Goal: Use online tool/utility: Utilize a website feature to perform a specific function

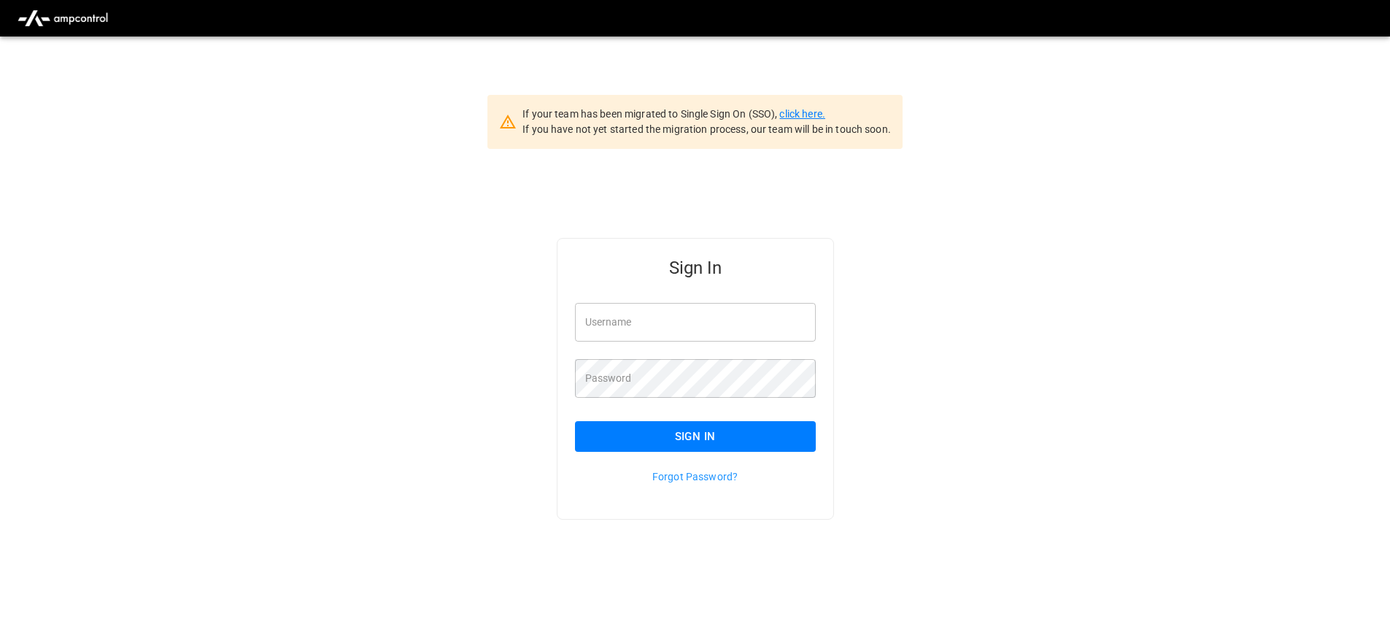
click at [812, 113] on link "click here." at bounding box center [802, 114] width 45 height 12
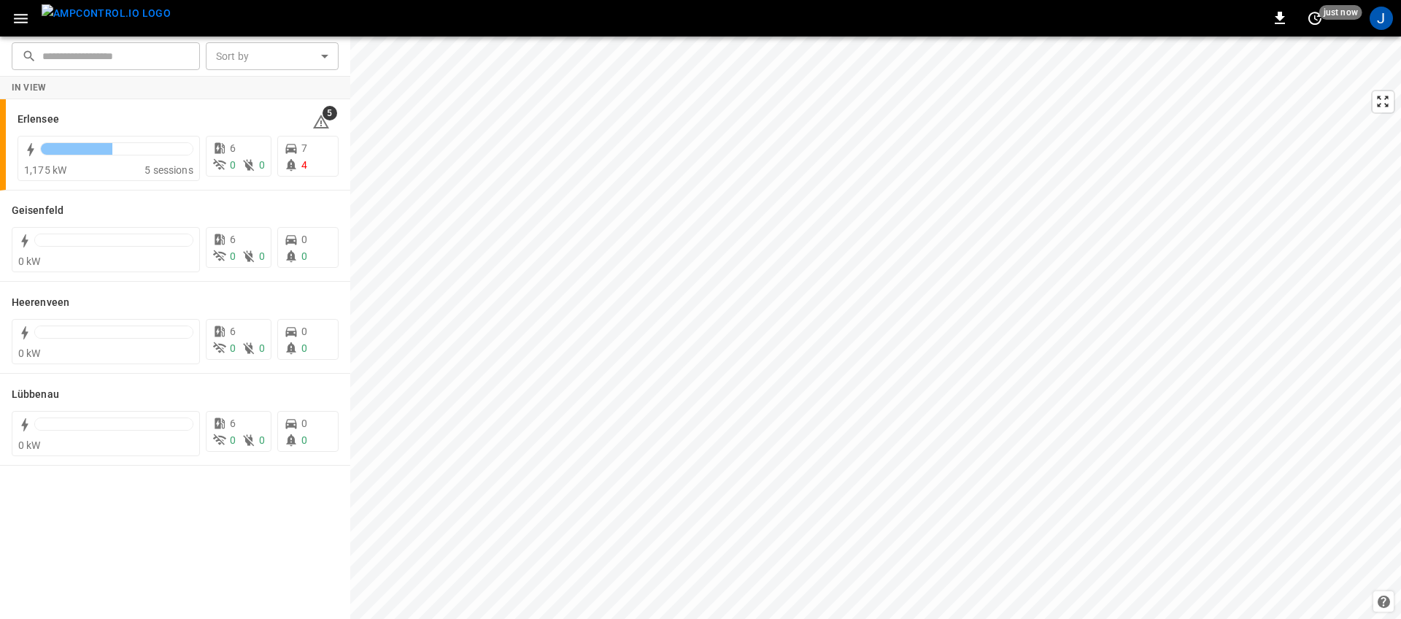
click at [20, 12] on icon "button" at bounding box center [21, 18] width 18 height 18
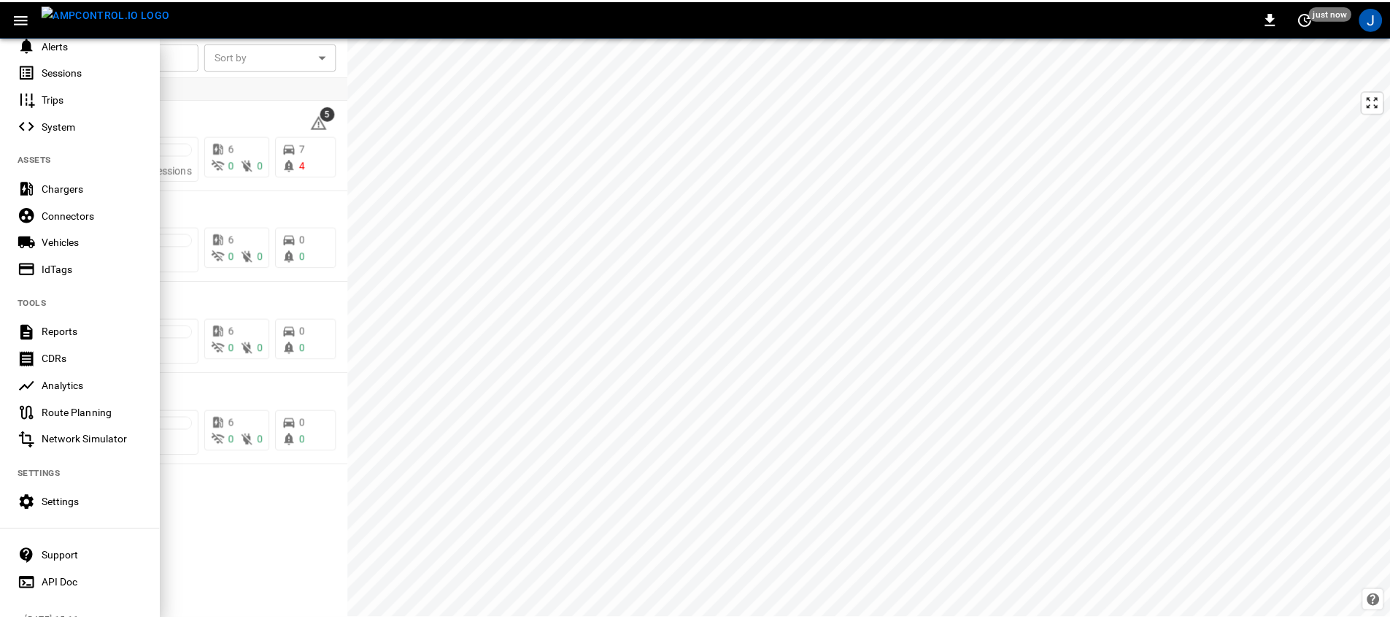
scroll to position [253, 0]
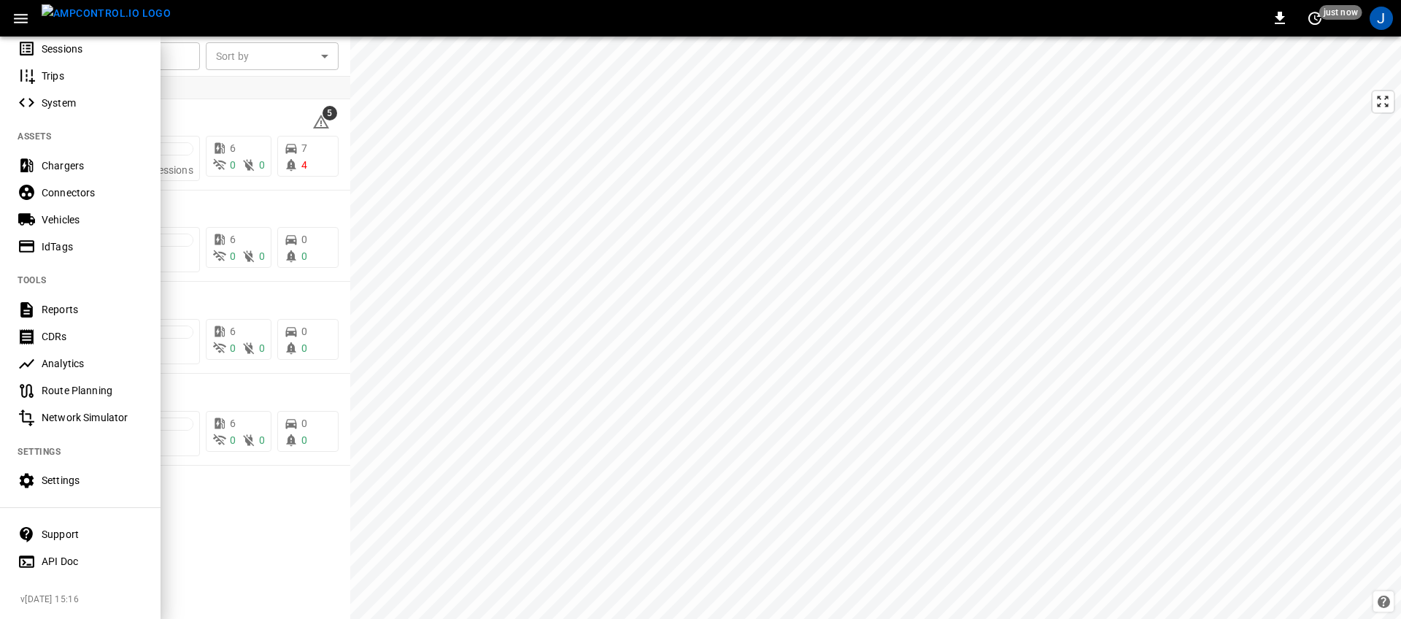
click at [111, 410] on div "Network Simulator" at bounding box center [92, 417] width 101 height 15
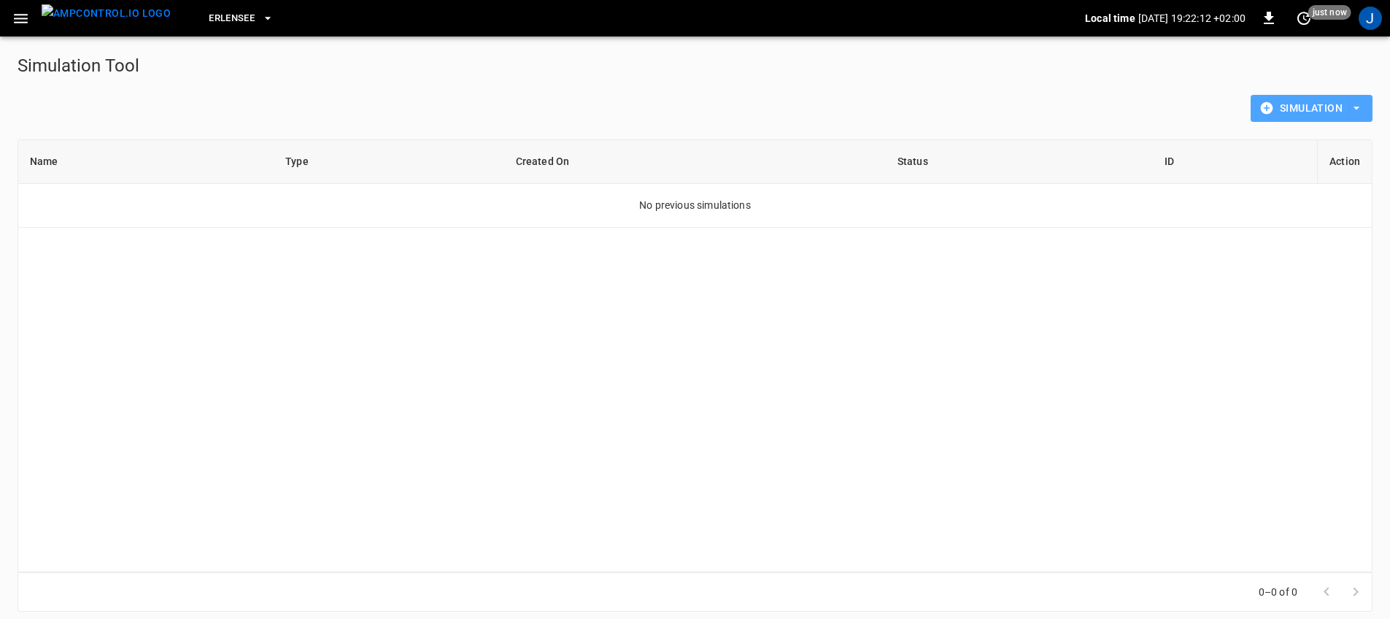
click at [1347, 120] on button "Simulation" at bounding box center [1312, 108] width 122 height 27
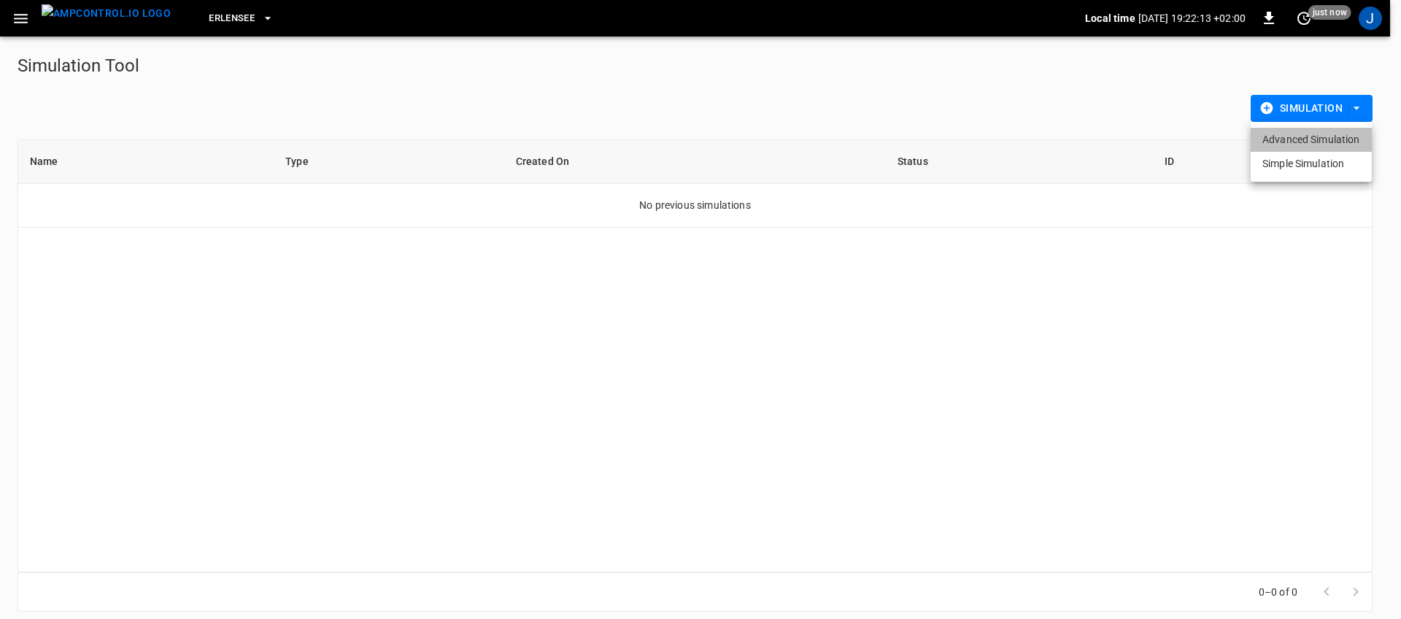
click at [1324, 140] on li "Advanced Simulation" at bounding box center [1311, 140] width 121 height 24
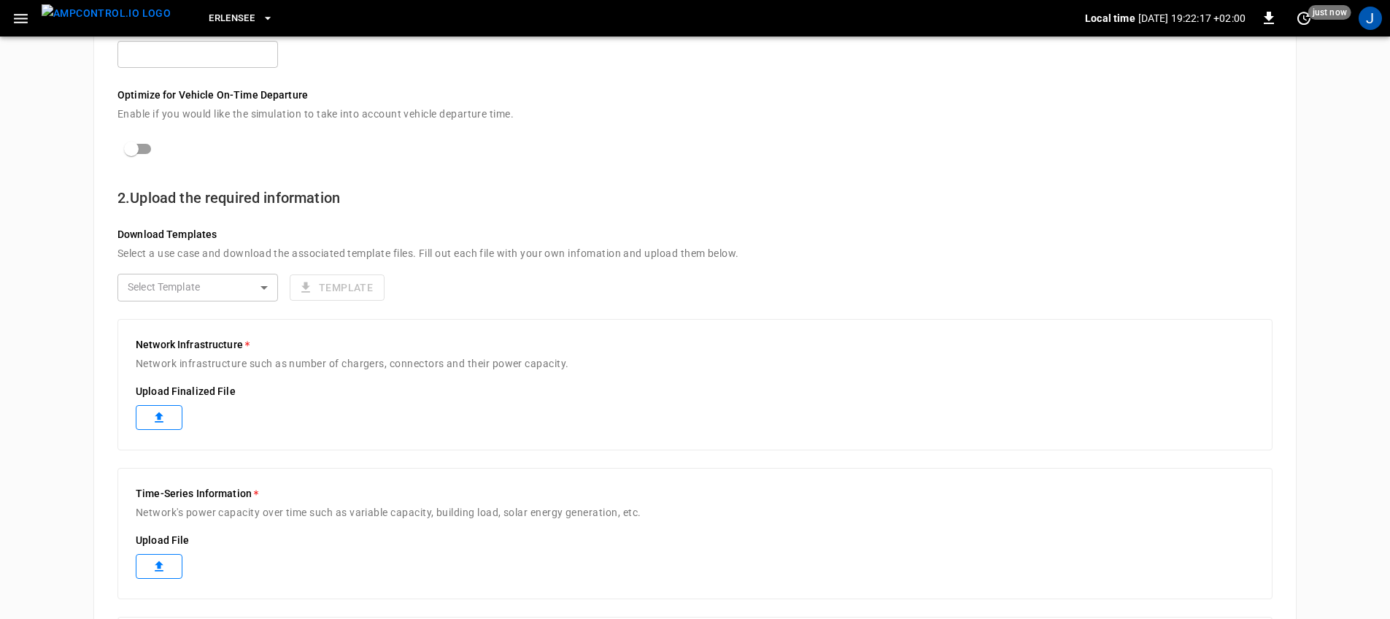
scroll to position [585, 0]
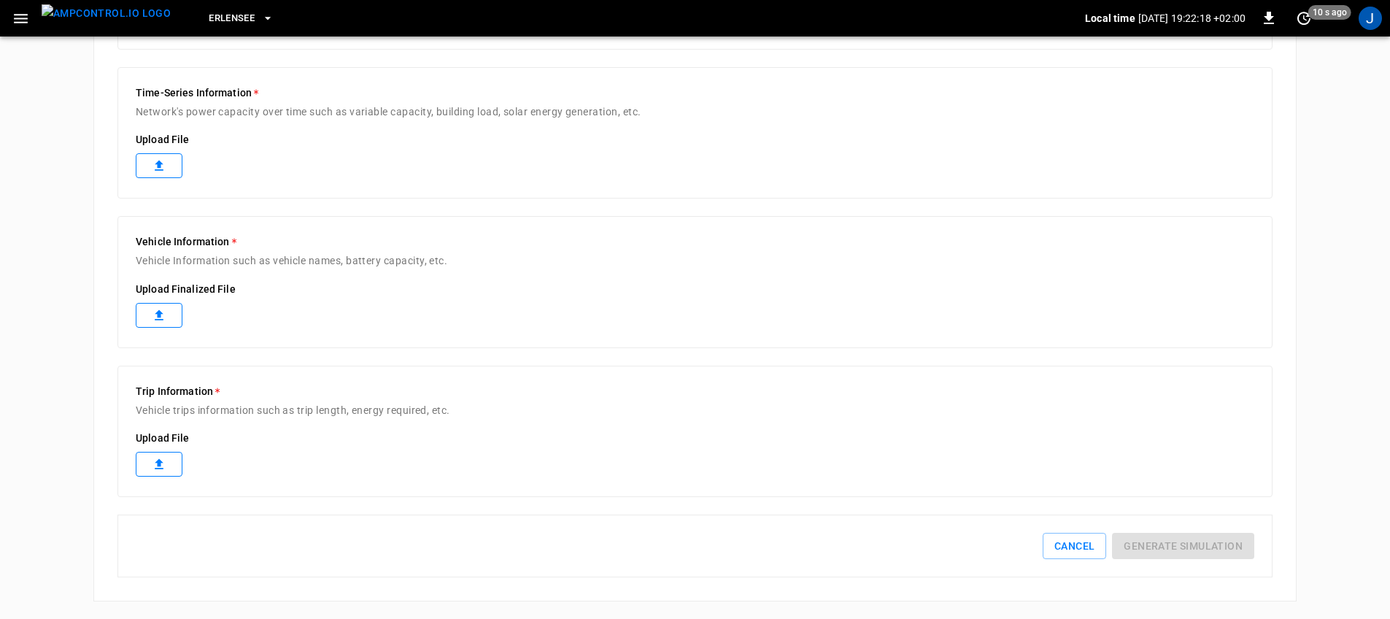
click at [173, 459] on label at bounding box center [159, 464] width 47 height 25
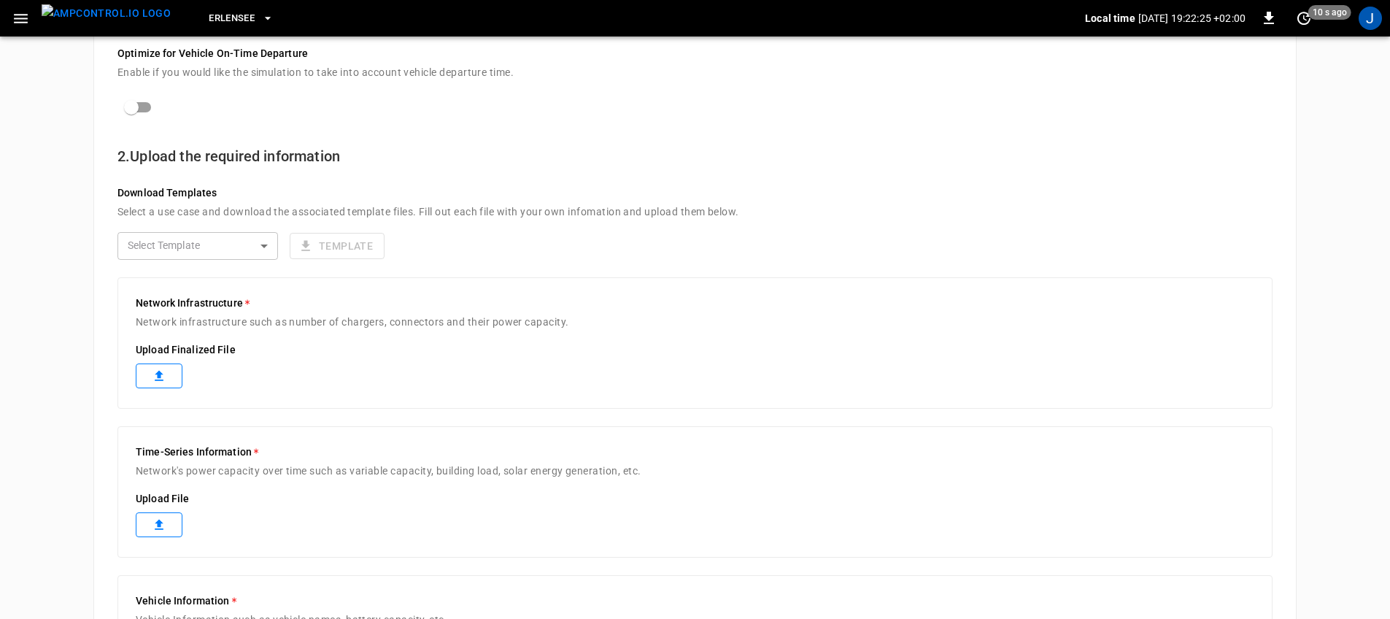
scroll to position [214, 0]
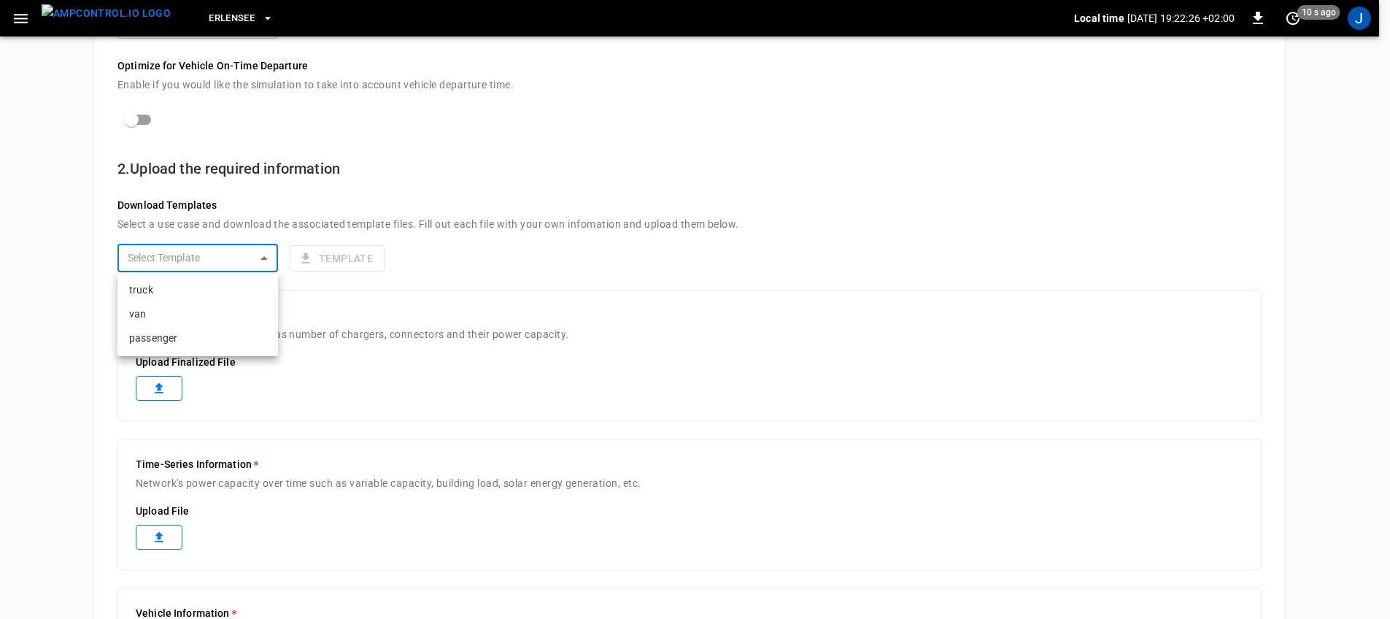
click at [244, 264] on body "Erlensee Local time 2025-10-02 19:22:26 +02:00 0 10 s ago J New Advanced Simula…" at bounding box center [695, 388] width 1390 height 1204
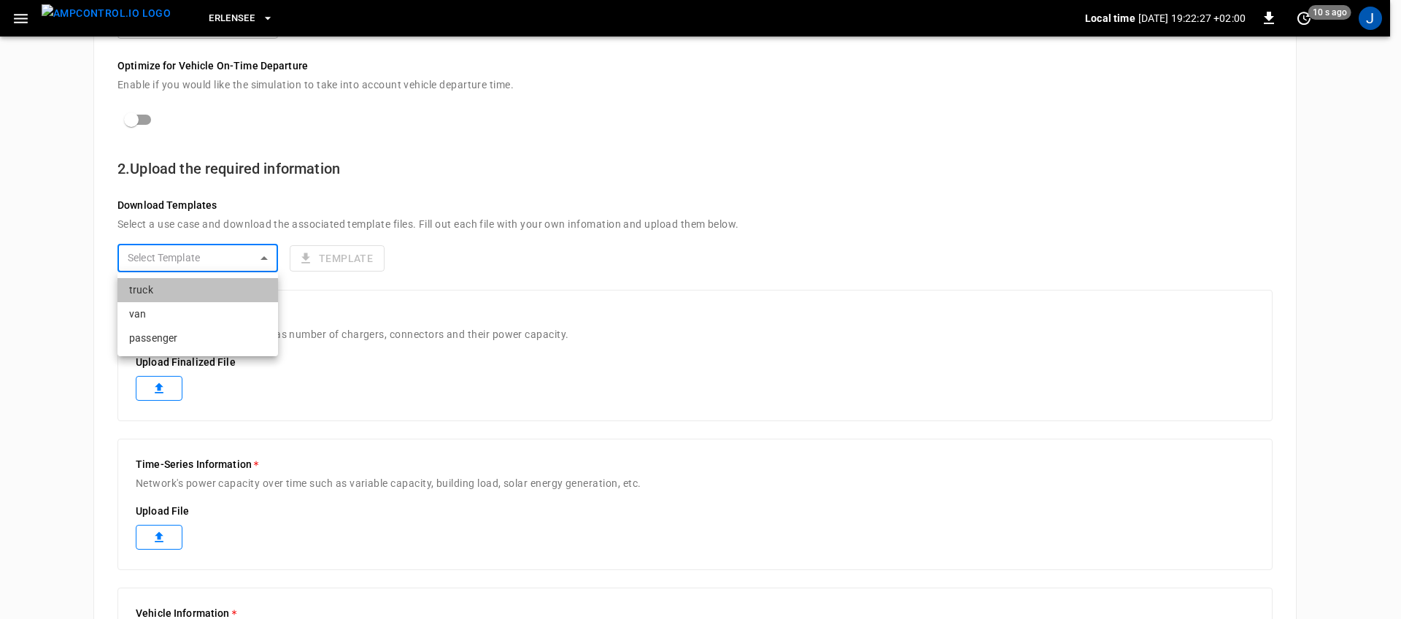
click at [182, 291] on li "truck" at bounding box center [198, 290] width 161 height 24
type input "*****"
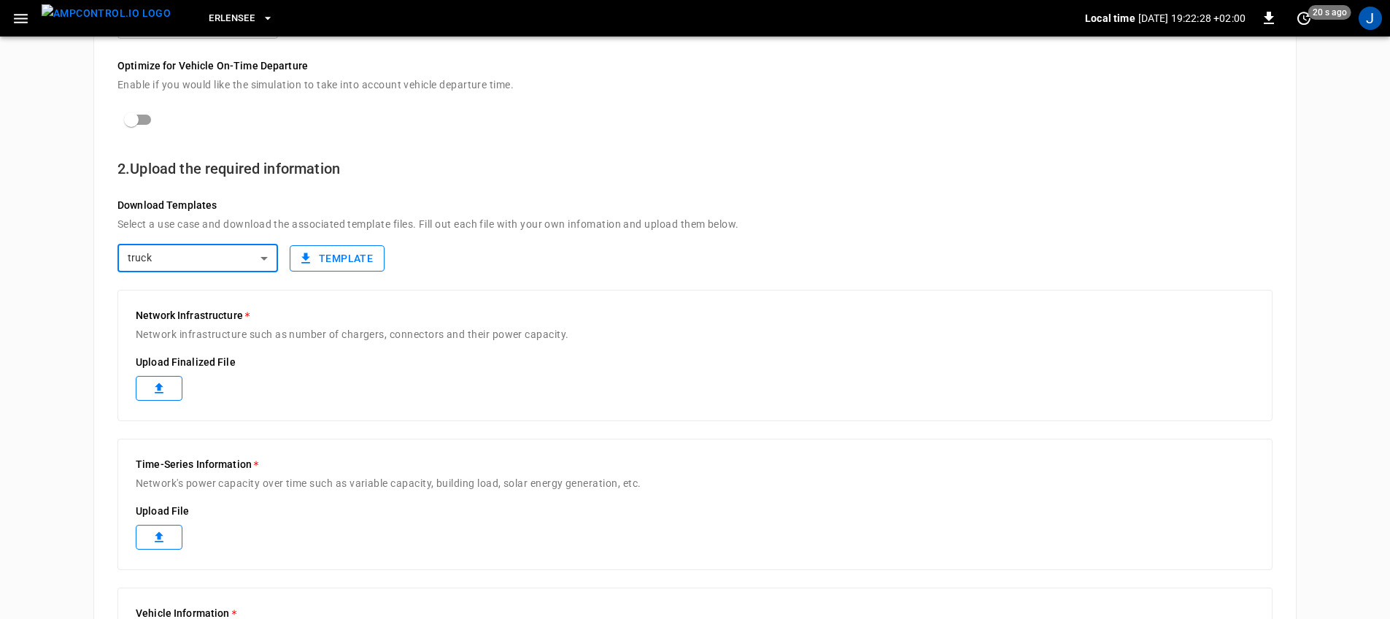
click at [360, 263] on button "Template" at bounding box center [337, 258] width 95 height 27
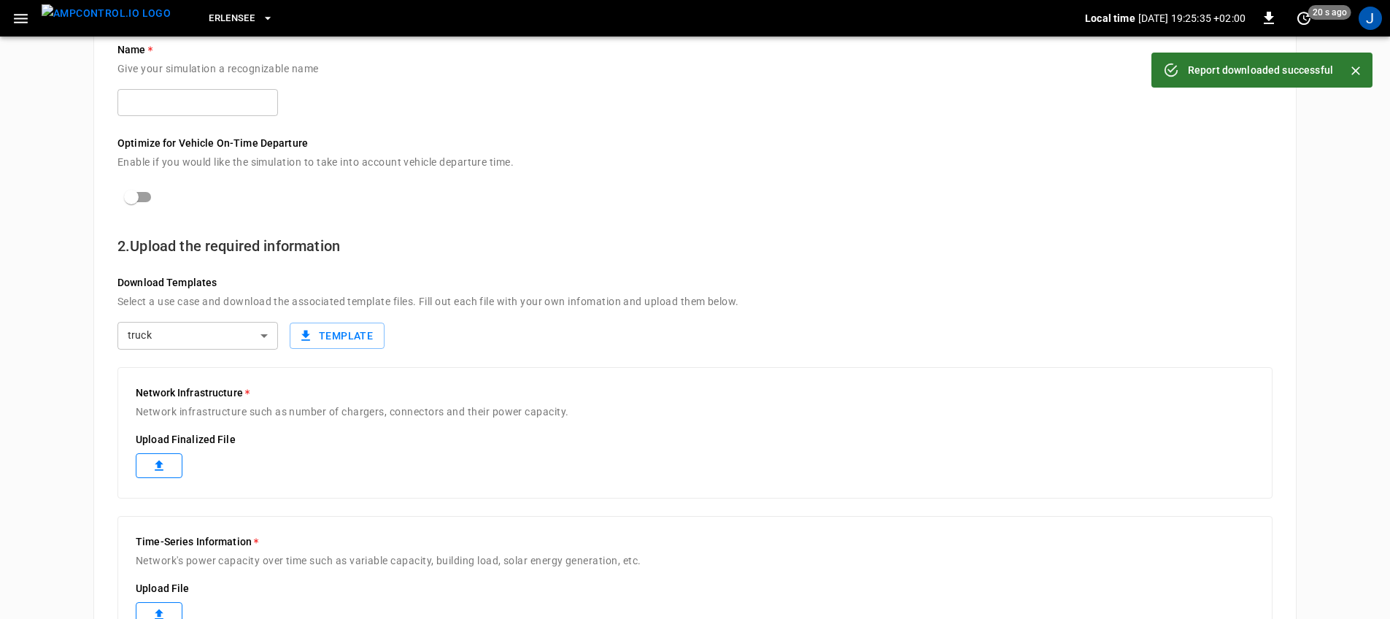
scroll to position [0, 0]
